Goal: Information Seeking & Learning: Learn about a topic

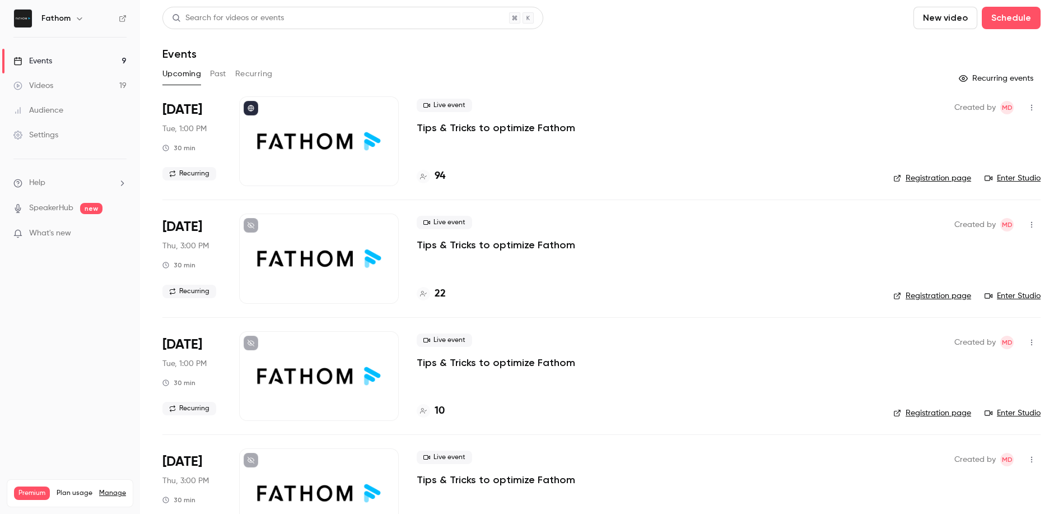
click at [221, 77] on button "Past" at bounding box center [218, 74] width 16 height 18
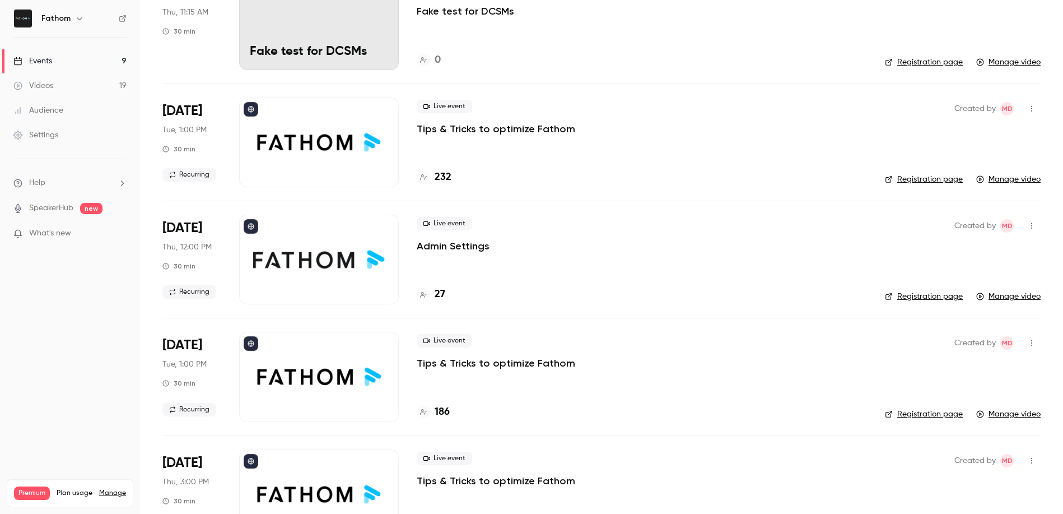
scroll to position [242, 0]
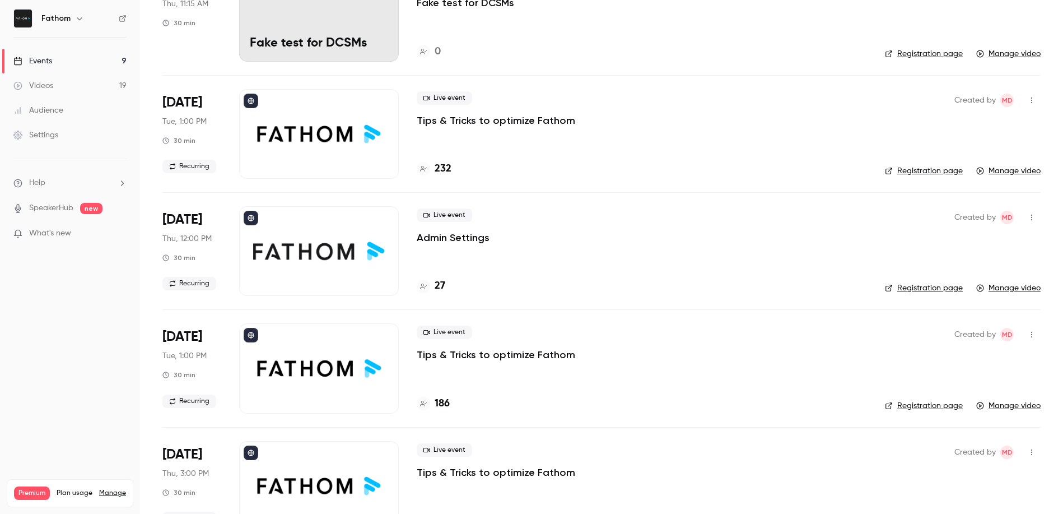
click at [324, 243] on div at bounding box center [319, 251] width 160 height 90
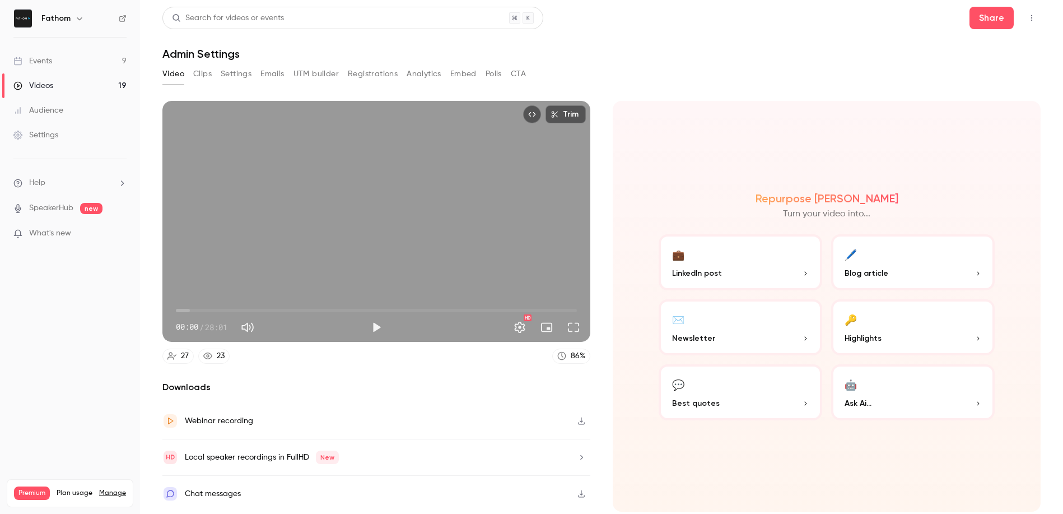
click at [587, 496] on button "button" at bounding box center [582, 494] width 18 height 18
